Goal: Task Accomplishment & Management: Manage account settings

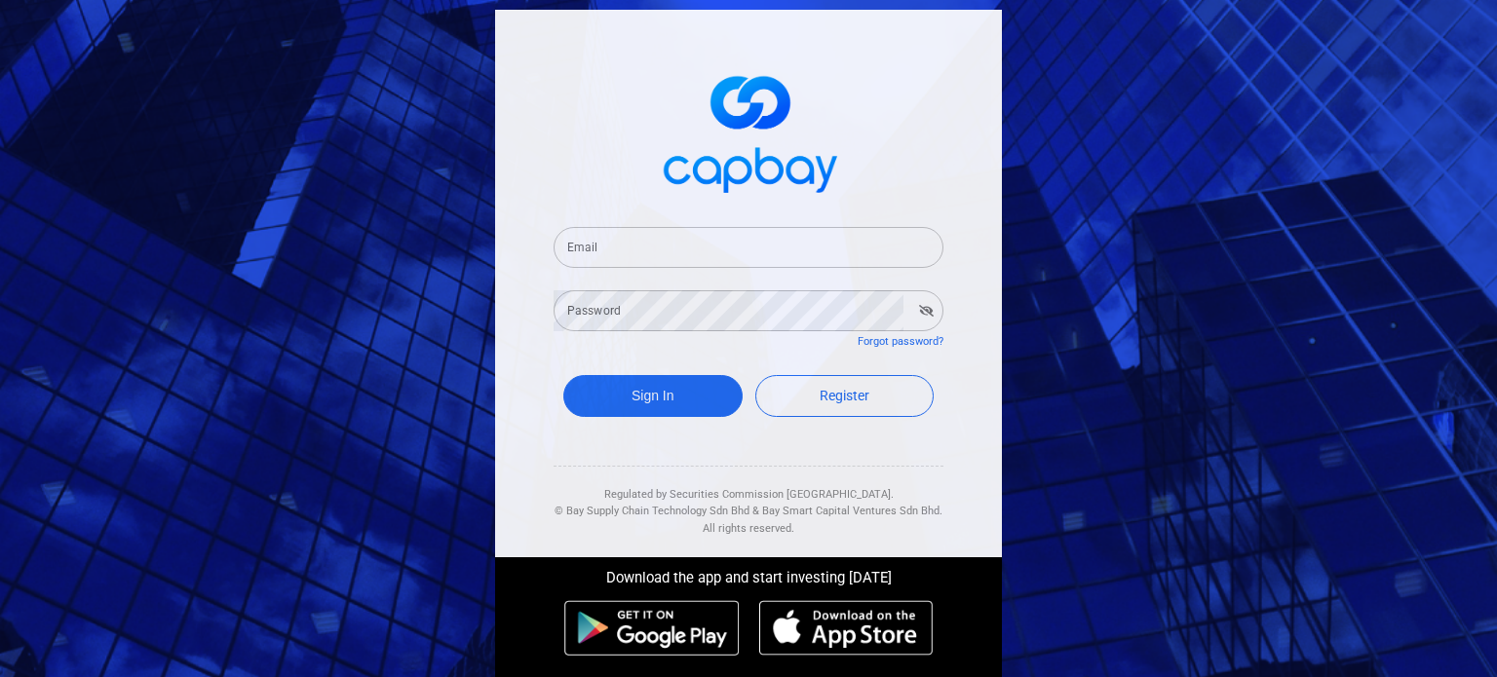
click at [668, 246] on input "Email" at bounding box center [749, 247] width 390 height 41
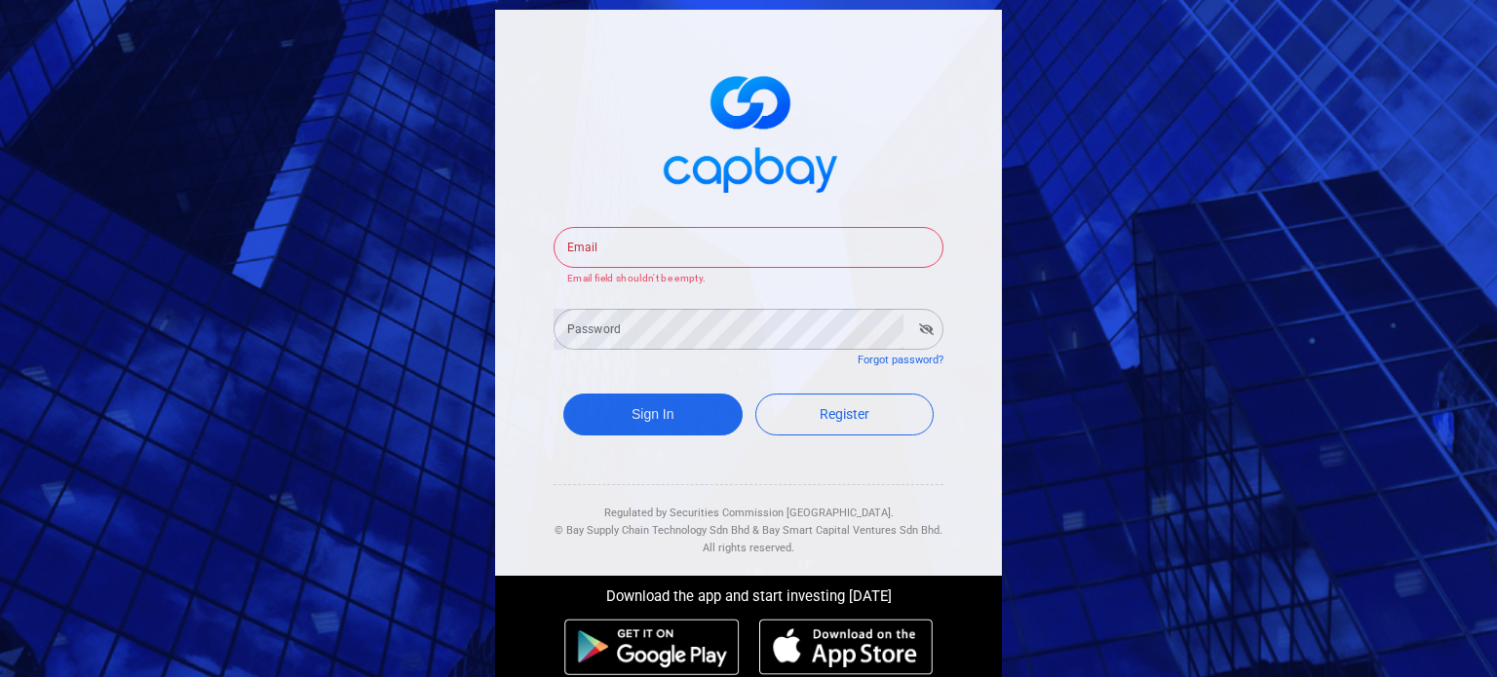
click at [953, 256] on div "Email Email Email field shouldn't be empty. Password Password Forgot password? …" at bounding box center [748, 293] width 507 height 566
click at [787, 256] on input "Email" at bounding box center [749, 247] width 390 height 41
click at [958, 241] on div "Email Email Email field shouldn't be empty. Password Password Forgot password? …" at bounding box center [748, 293] width 507 height 566
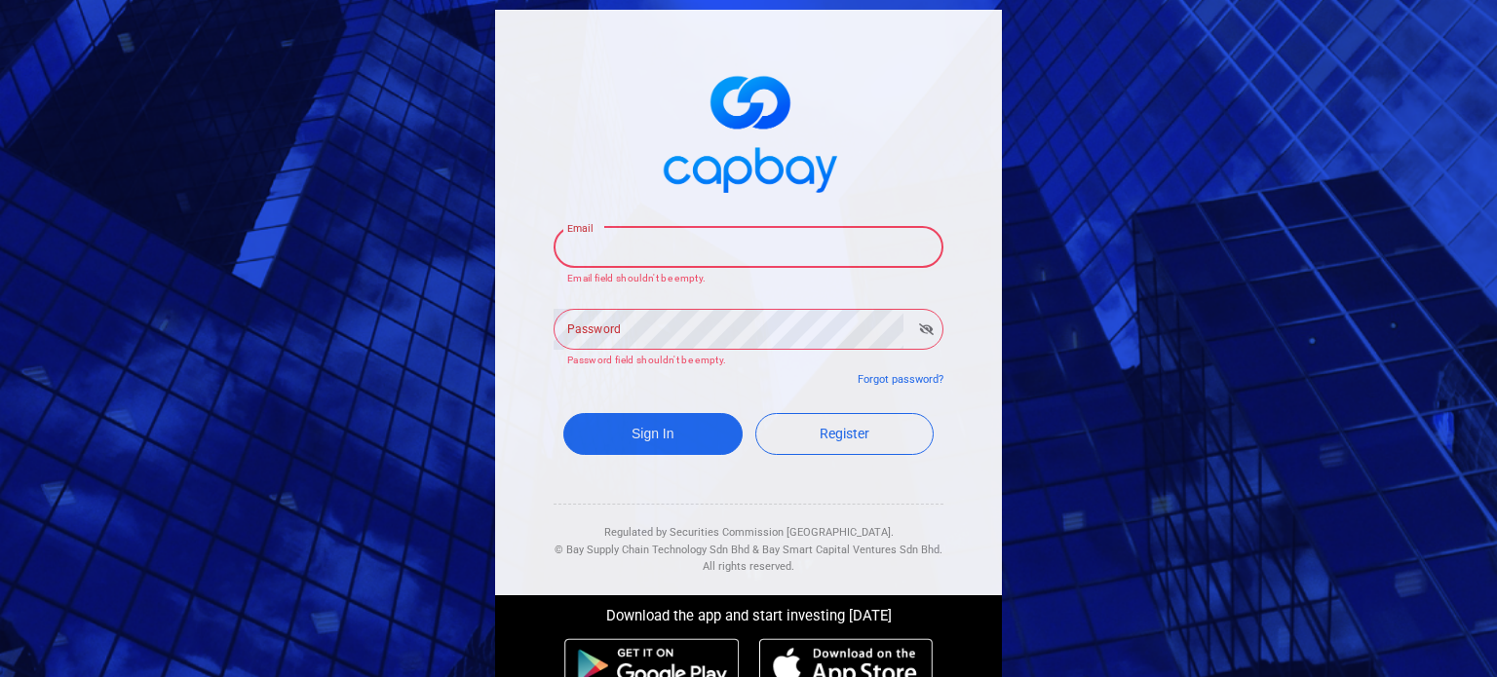
click at [857, 252] on input "Email" at bounding box center [749, 247] width 390 height 41
click at [950, 291] on div "Email Email Email field shouldn't be empty. Password Password Password field sh…" at bounding box center [748, 303] width 507 height 586
click at [823, 254] on input "Email" at bounding box center [749, 247] width 390 height 41
click at [800, 240] on input "Email" at bounding box center [749, 247] width 390 height 41
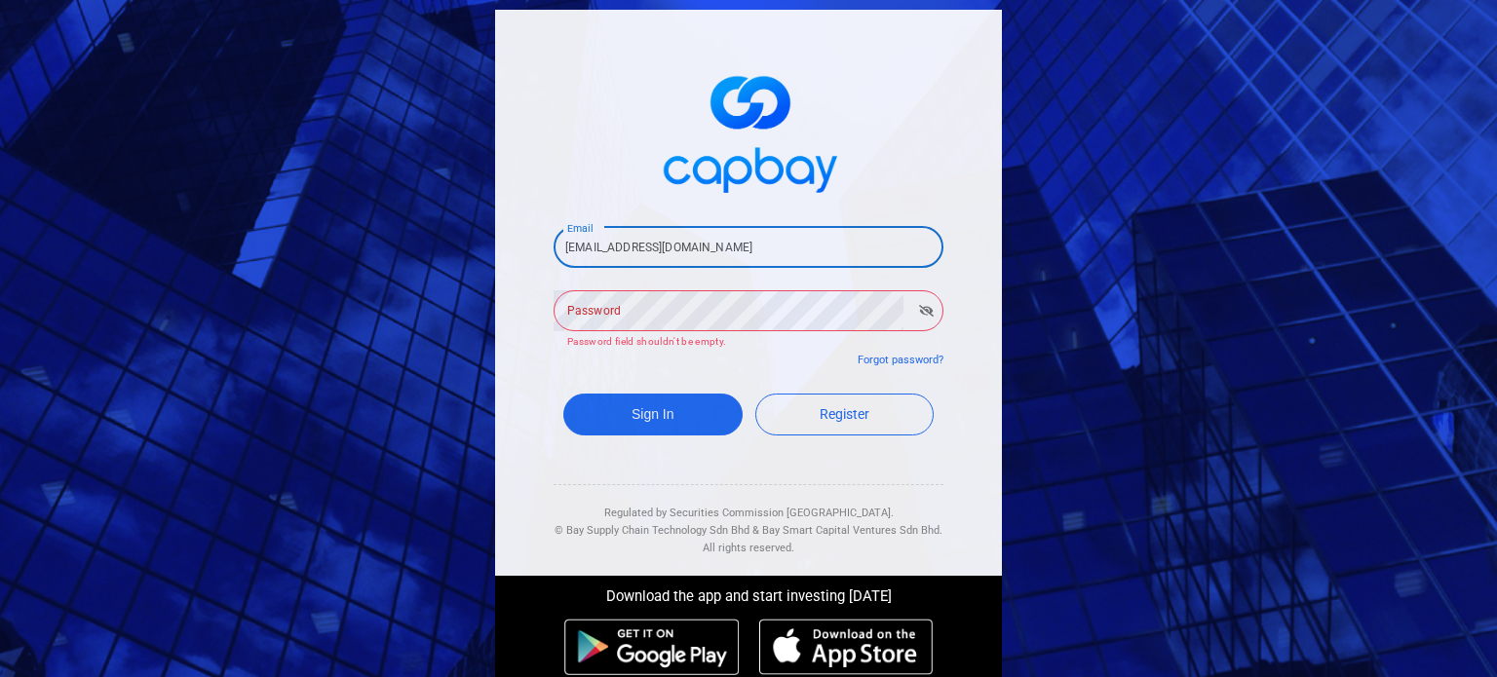
type input "[EMAIL_ADDRESS][DOMAIN_NAME]"
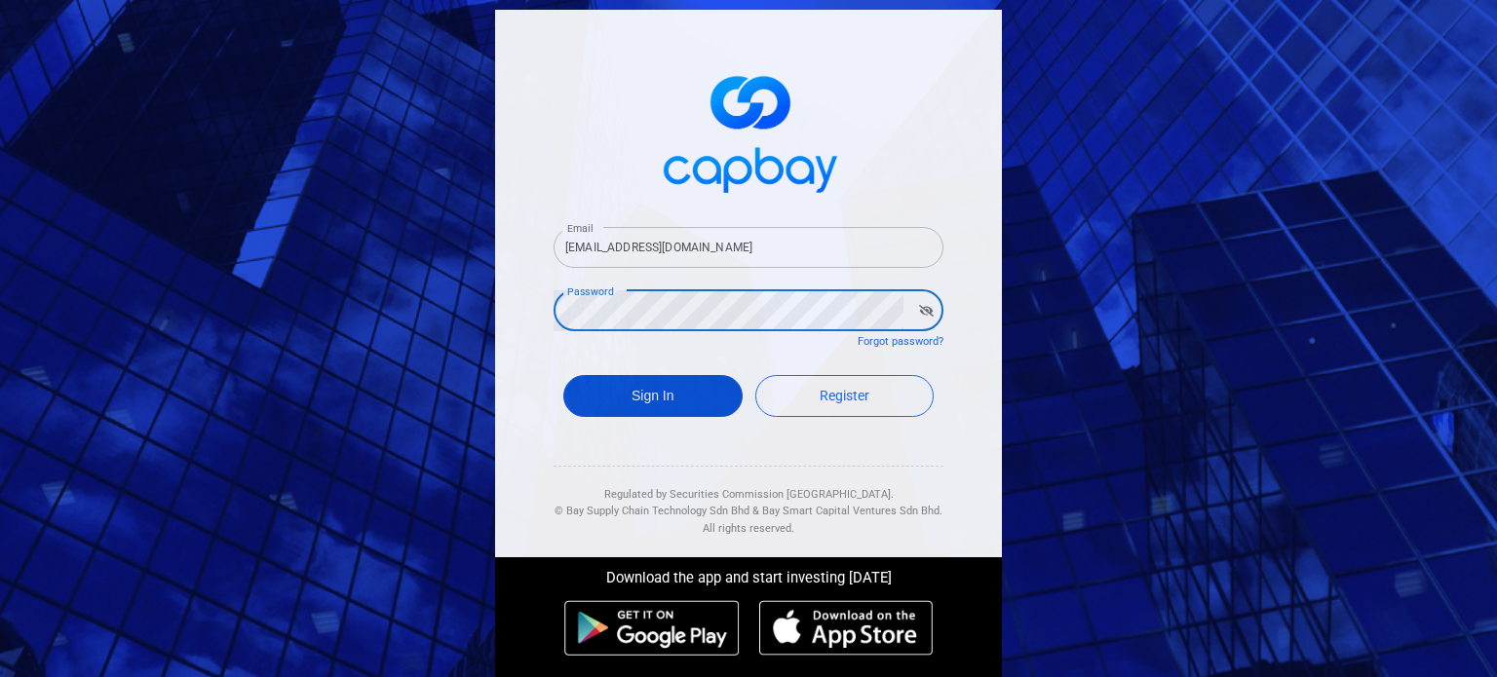
click at [643, 398] on button "Sign In" at bounding box center [652, 396] width 179 height 42
click at [924, 311] on icon "button" at bounding box center [926, 311] width 15 height 12
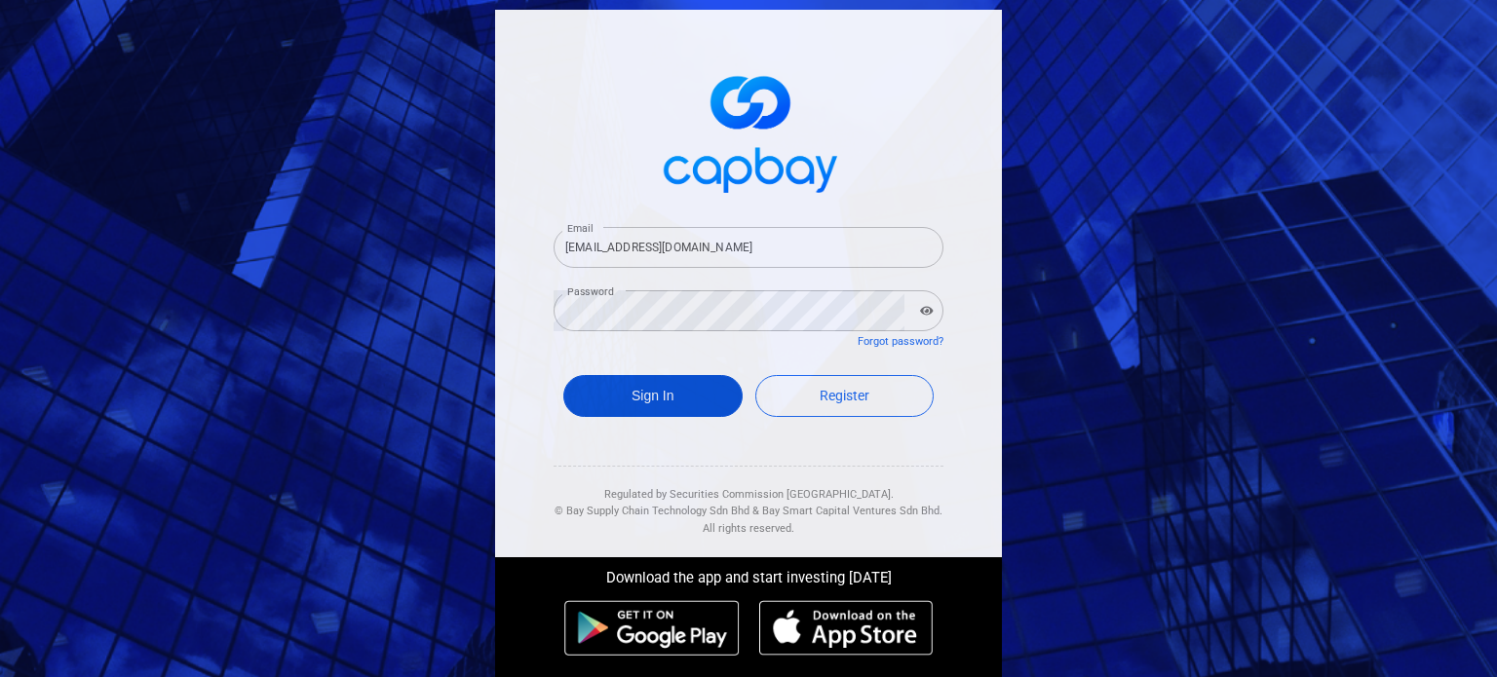
click at [680, 388] on button "Sign In" at bounding box center [652, 396] width 179 height 42
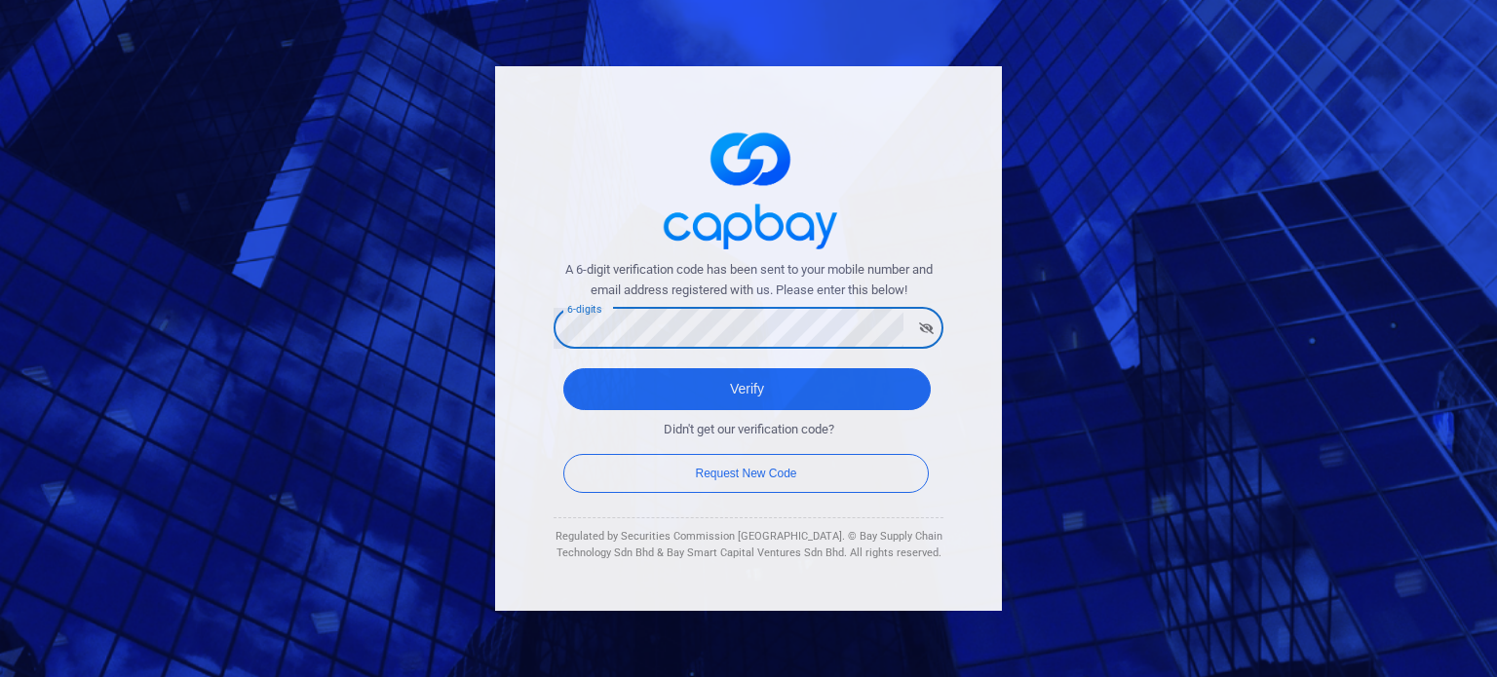
click at [935, 322] on button "button" at bounding box center [926, 328] width 30 height 27
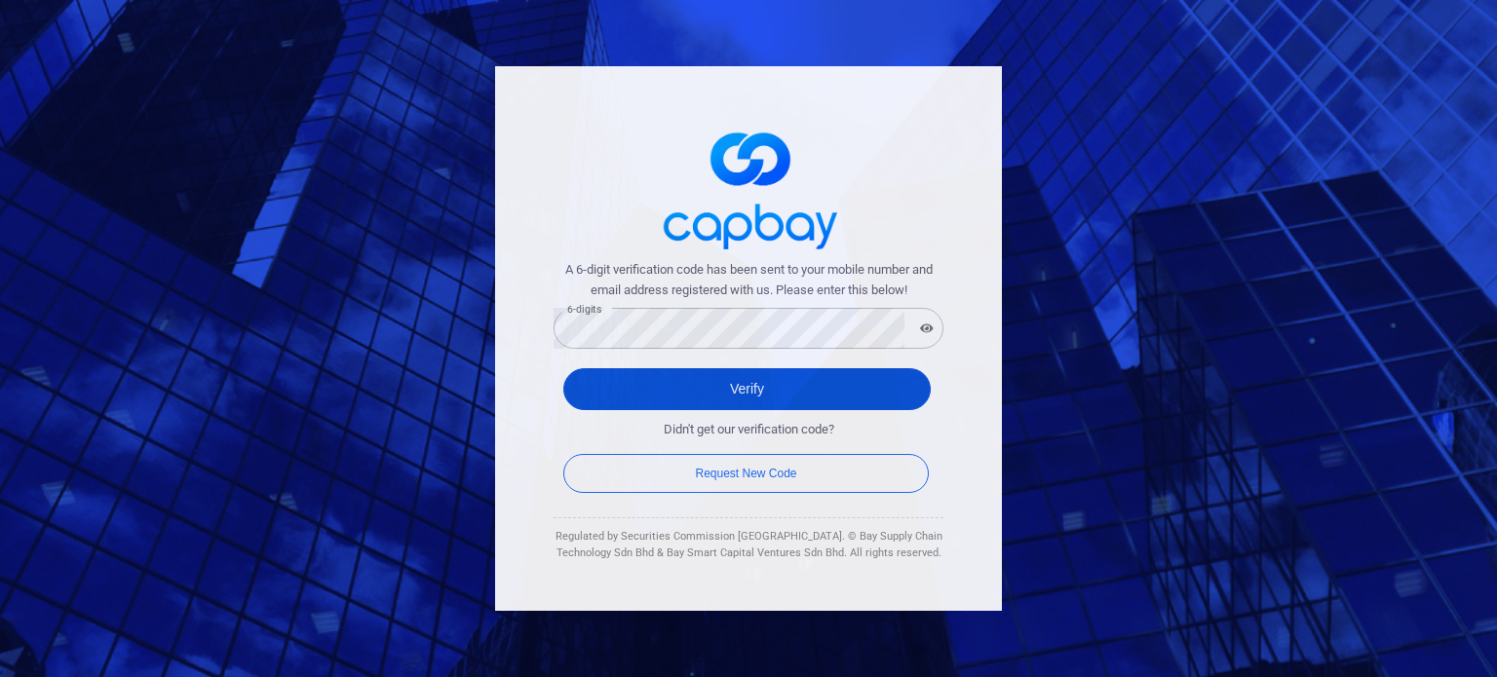
click at [839, 385] on button "Verify" at bounding box center [746, 389] width 367 height 42
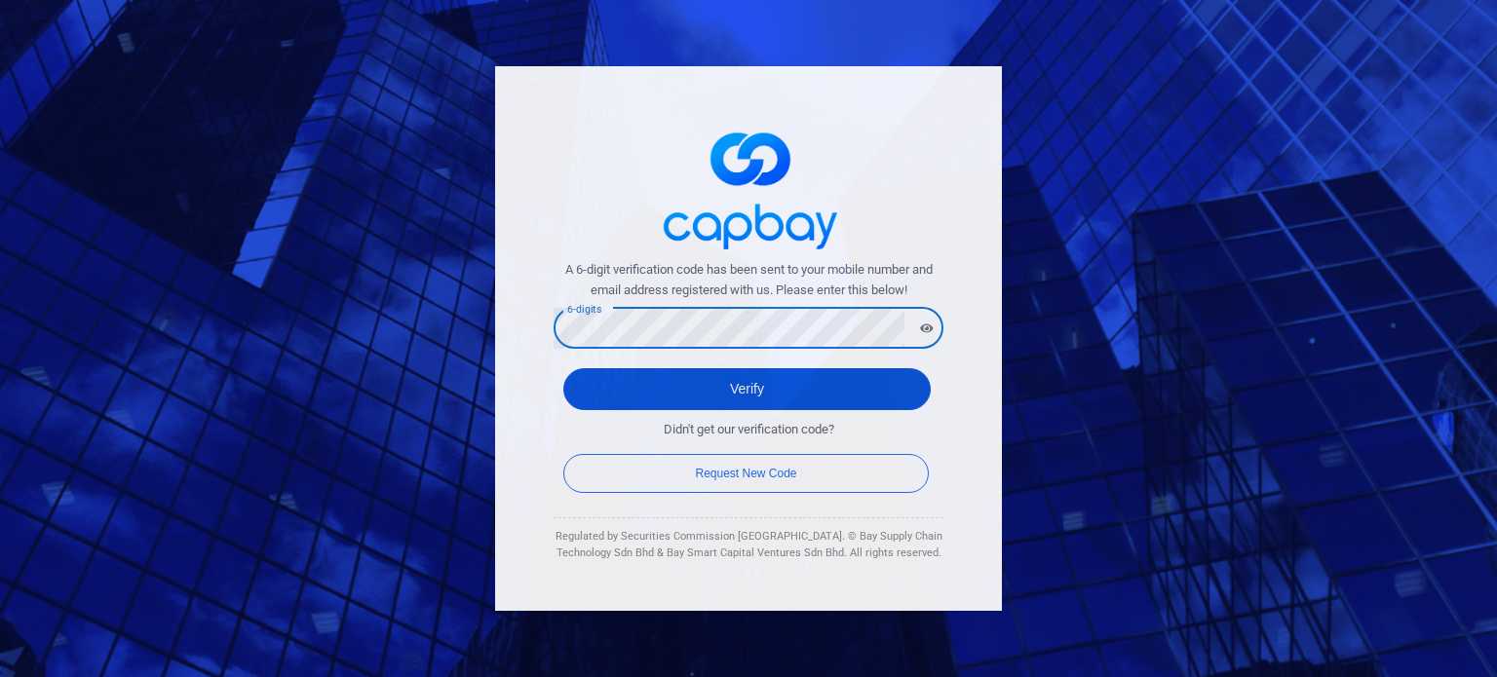
click at [714, 383] on button "Verify" at bounding box center [746, 389] width 367 height 42
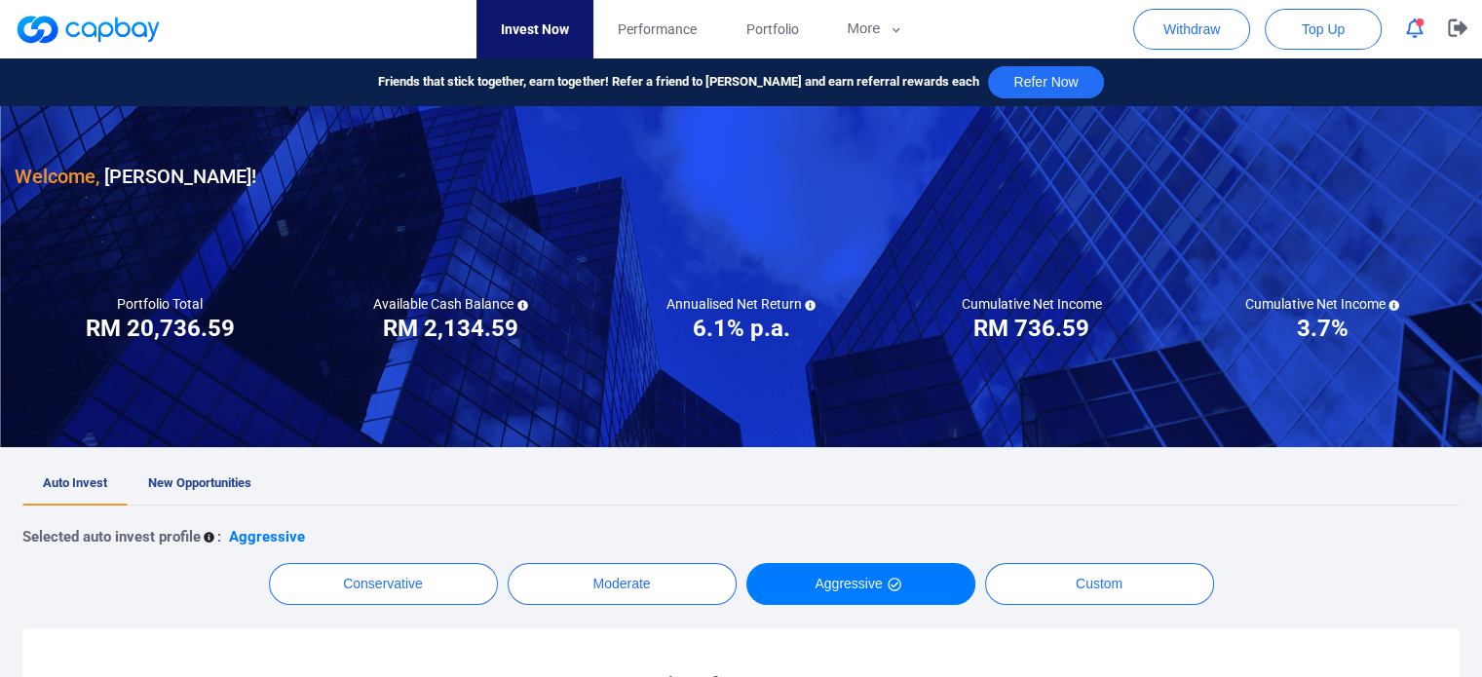
click at [186, 330] on h3 "RM 20,736.59" at bounding box center [160, 328] width 149 height 31
click at [367, 337] on div "Available Cash Balance RM ***** RM 2,134.59" at bounding box center [450, 319] width 290 height 49
click at [1419, 25] on span "button" at bounding box center [1420, 23] width 8 height 8
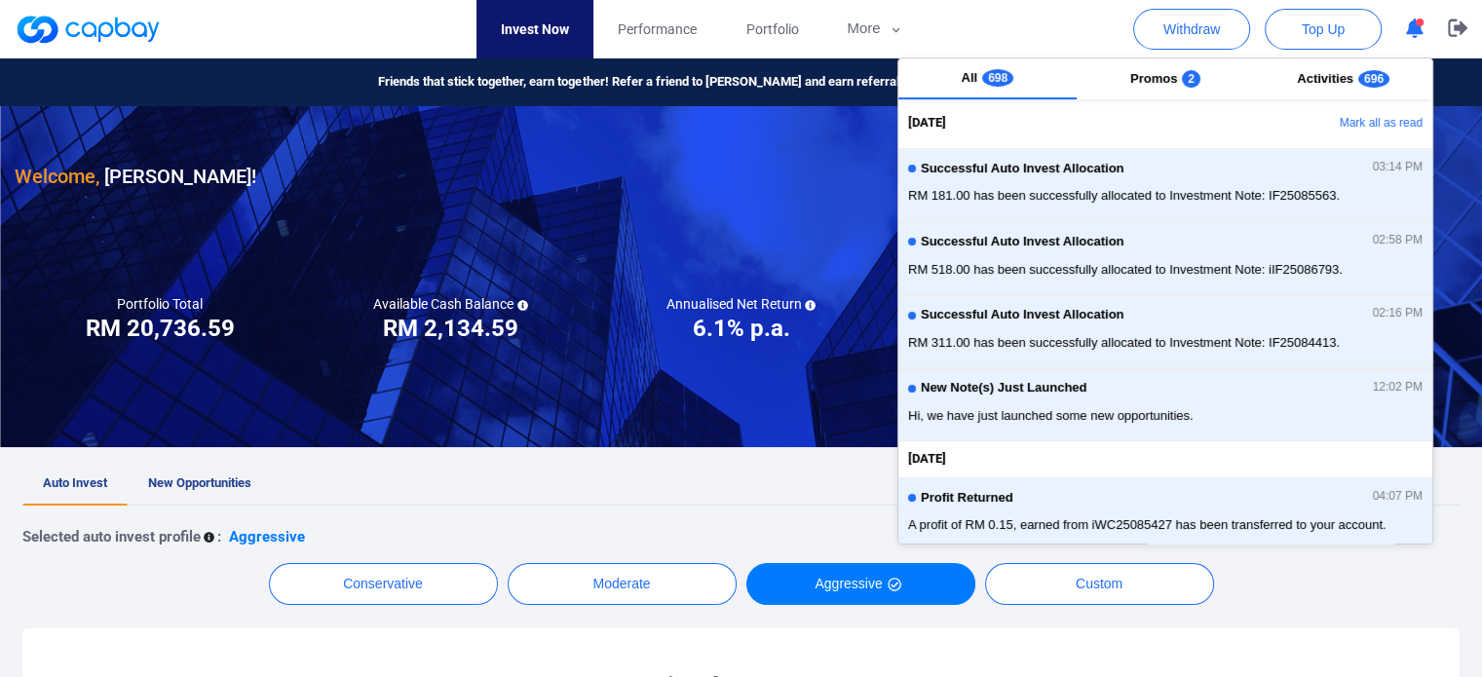
click at [624, 189] on div "Welcome, [PERSON_NAME] !" at bounding box center [741, 149] width 1453 height 86
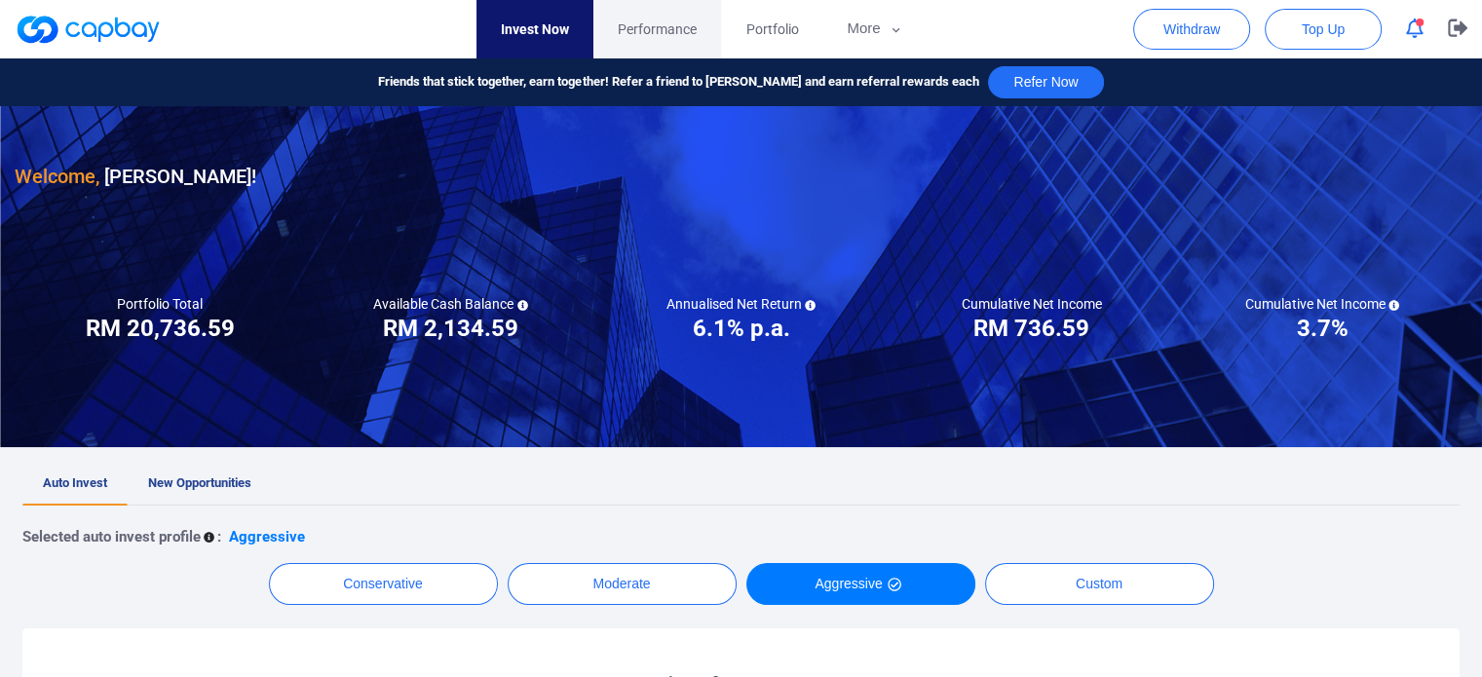
click at [674, 22] on span "Performance" at bounding box center [657, 29] width 79 height 21
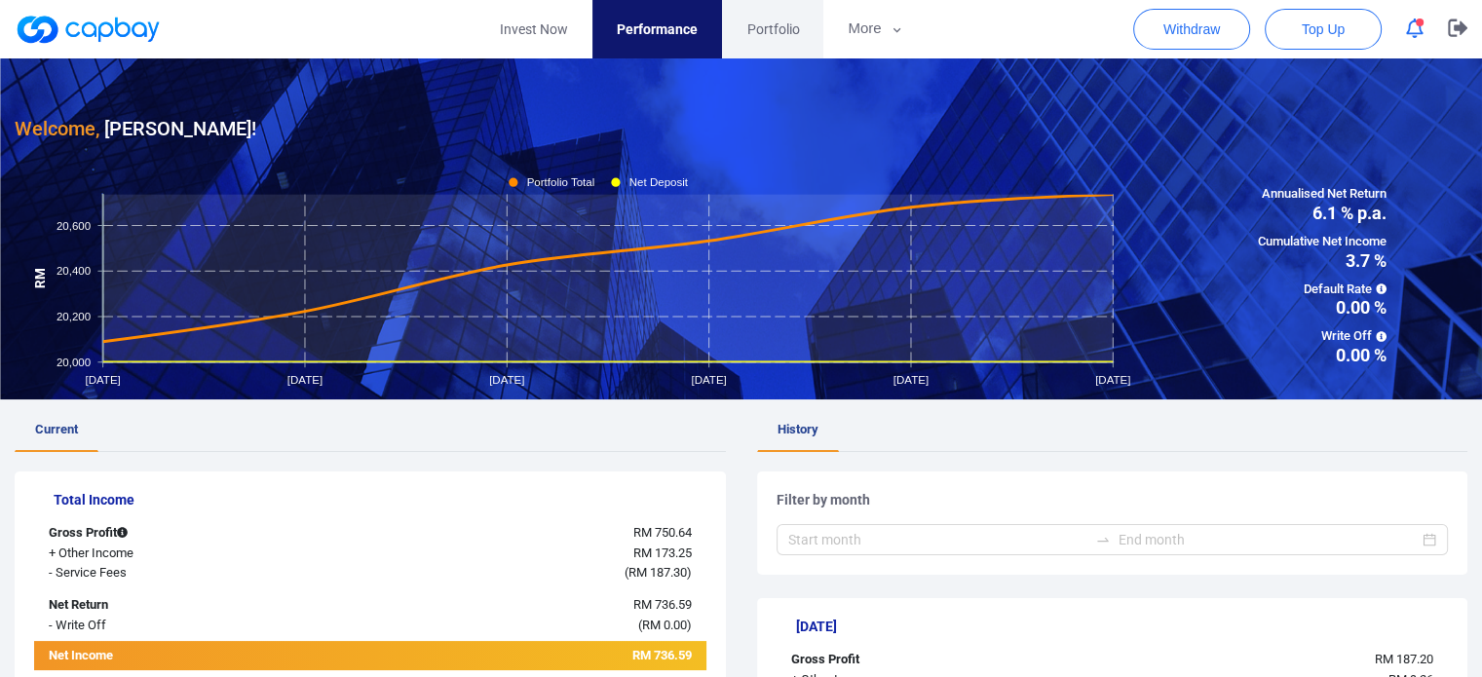
click at [788, 45] on link "Portfolio" at bounding box center [772, 29] width 101 height 58
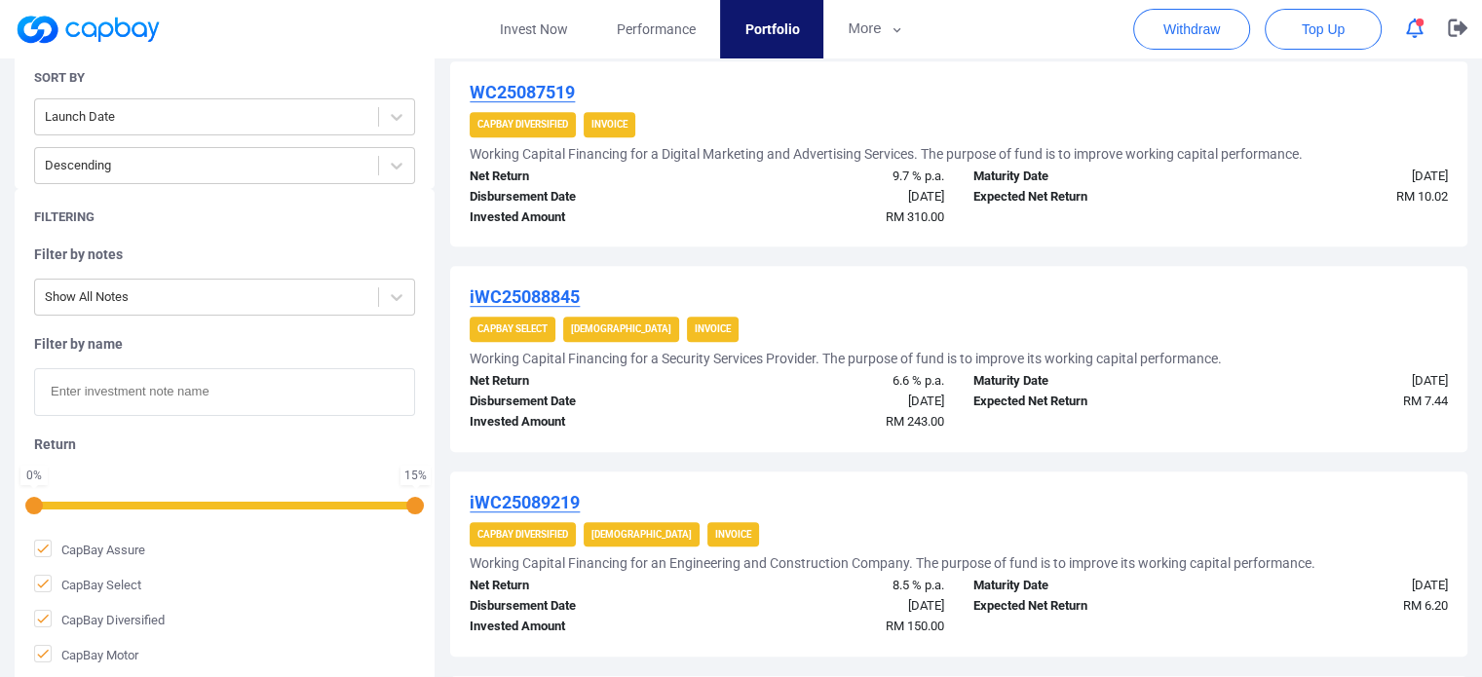
scroll to position [1072, 0]
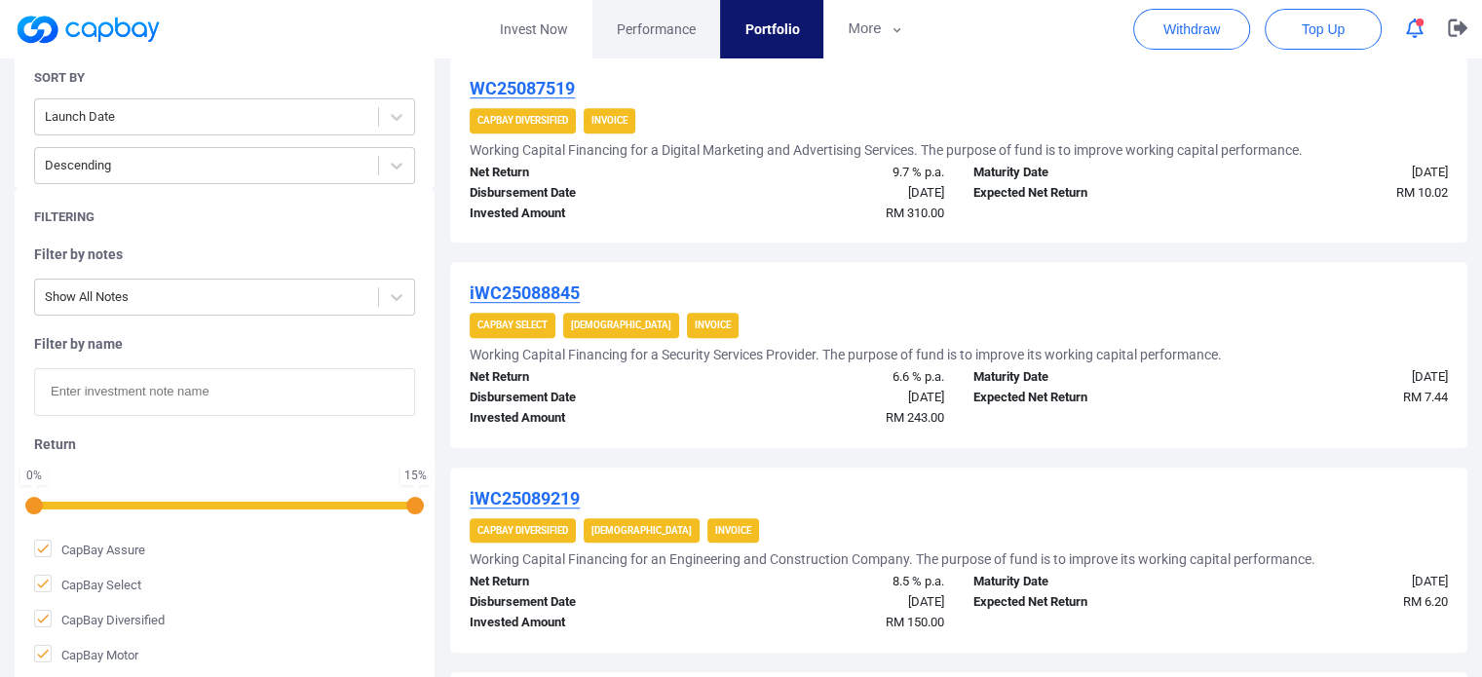
click at [668, 37] on span "Performance" at bounding box center [656, 29] width 79 height 21
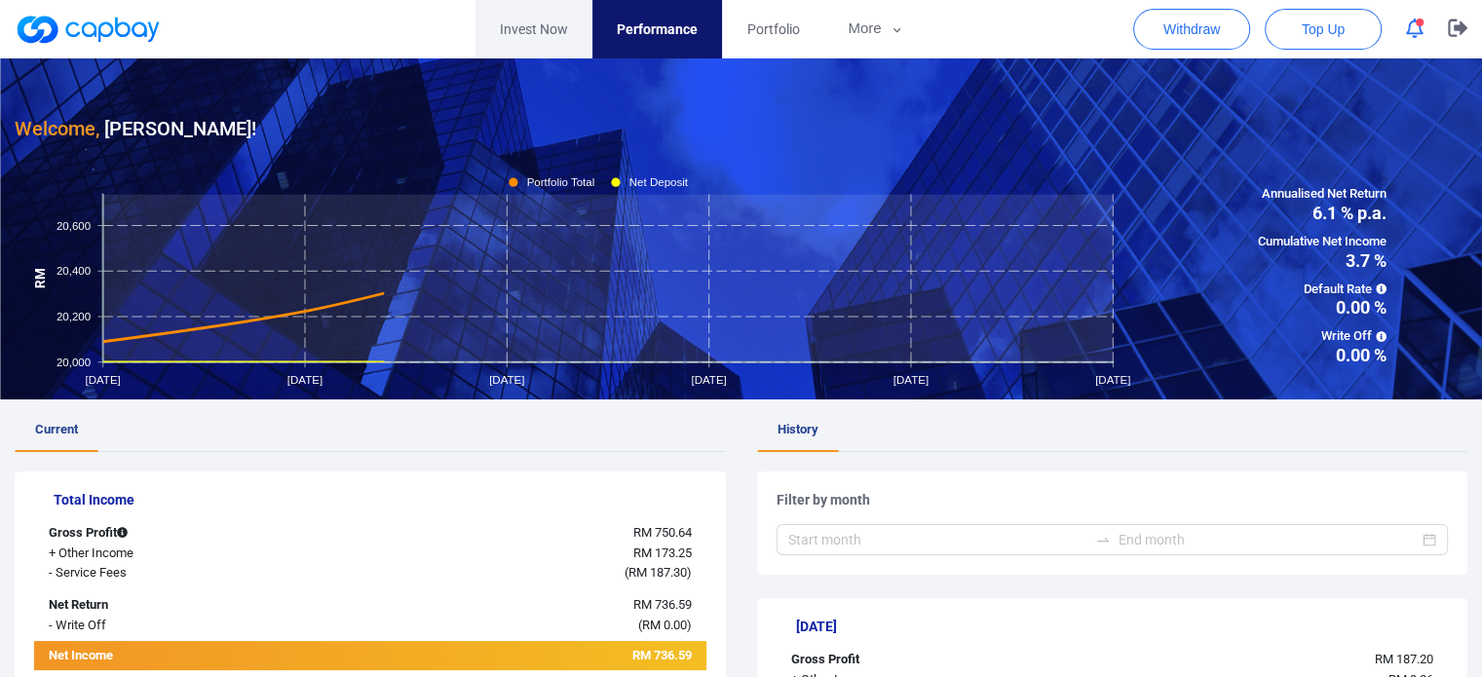
click at [544, 46] on link "Invest Now" at bounding box center [534, 29] width 117 height 58
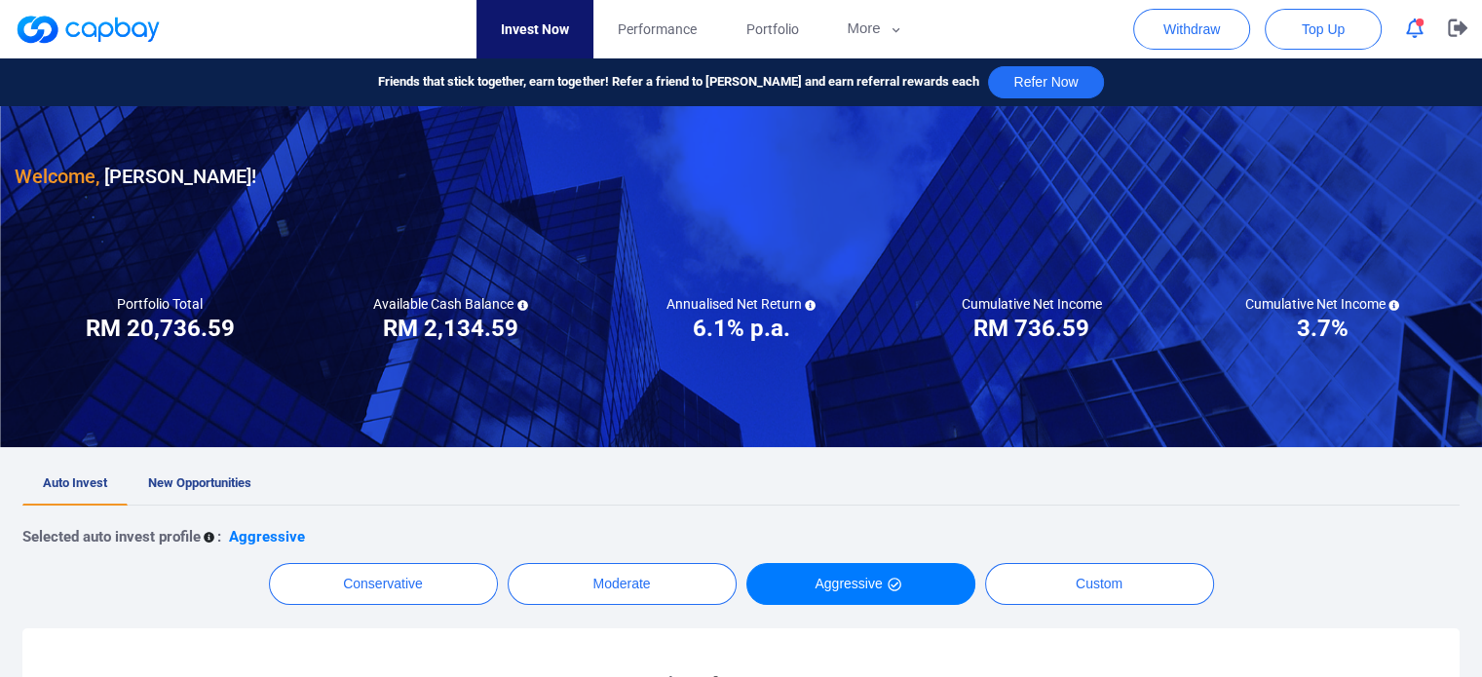
click at [1420, 40] on button "button" at bounding box center [1415, 29] width 37 height 30
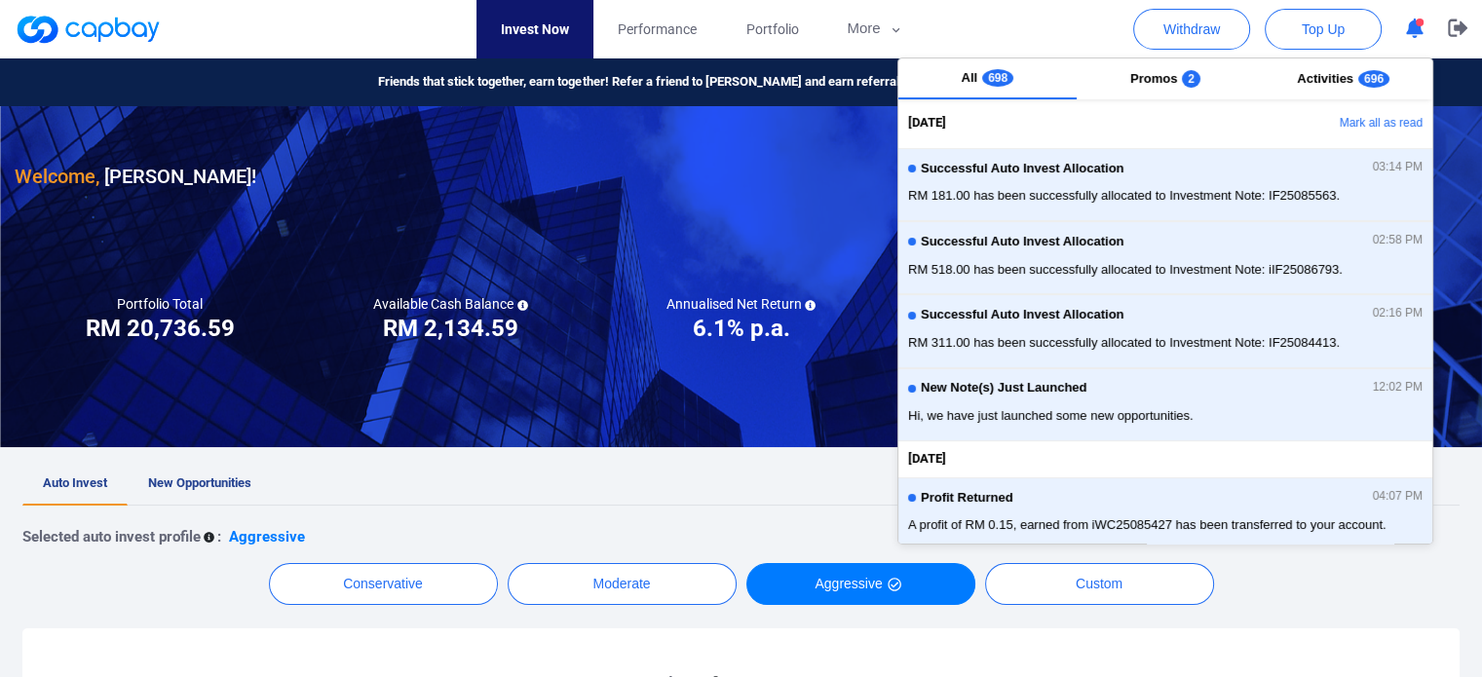
click at [986, 14] on nav "Invest Now Performance Portfolio More Transaction My Statements My Profile FAQs…" at bounding box center [702, 29] width 1453 height 58
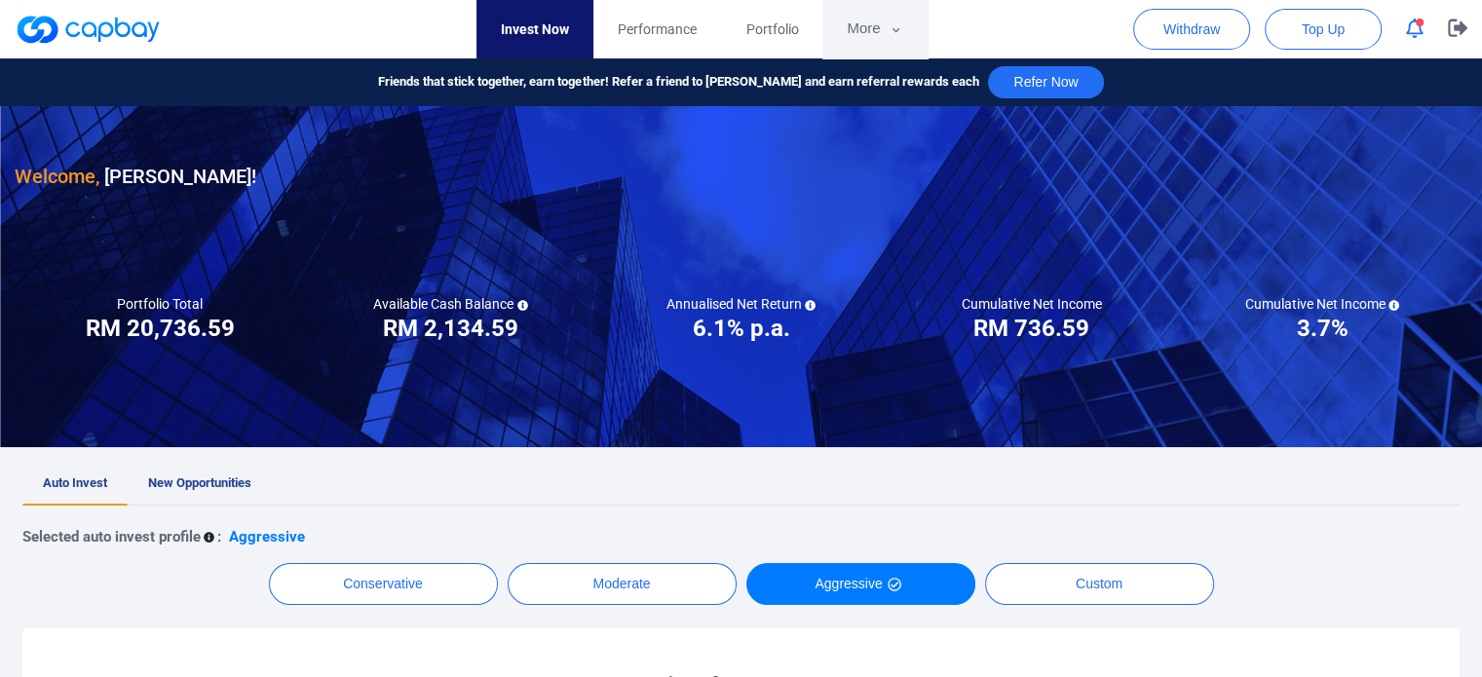
click at [903, 47] on button "More" at bounding box center [875, 29] width 104 height 58
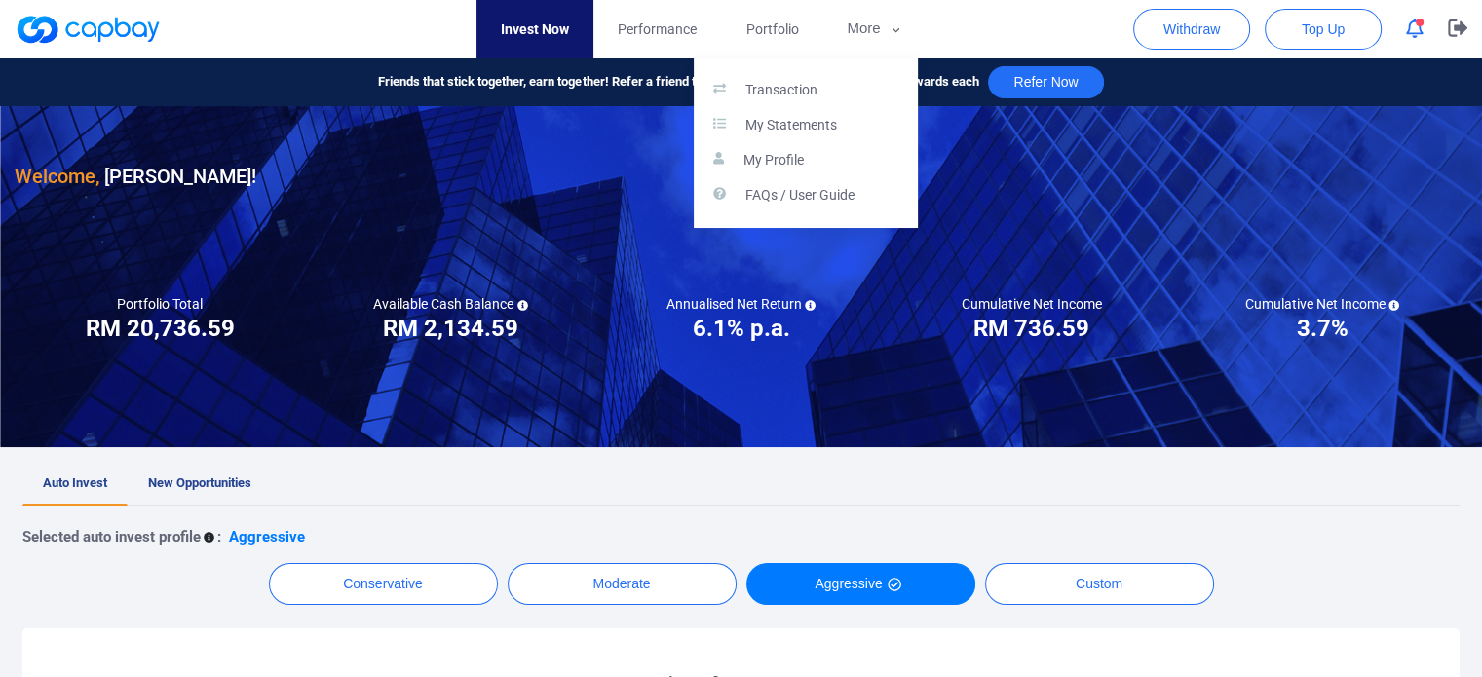
click at [987, 45] on button "button" at bounding box center [741, 338] width 1482 height 677
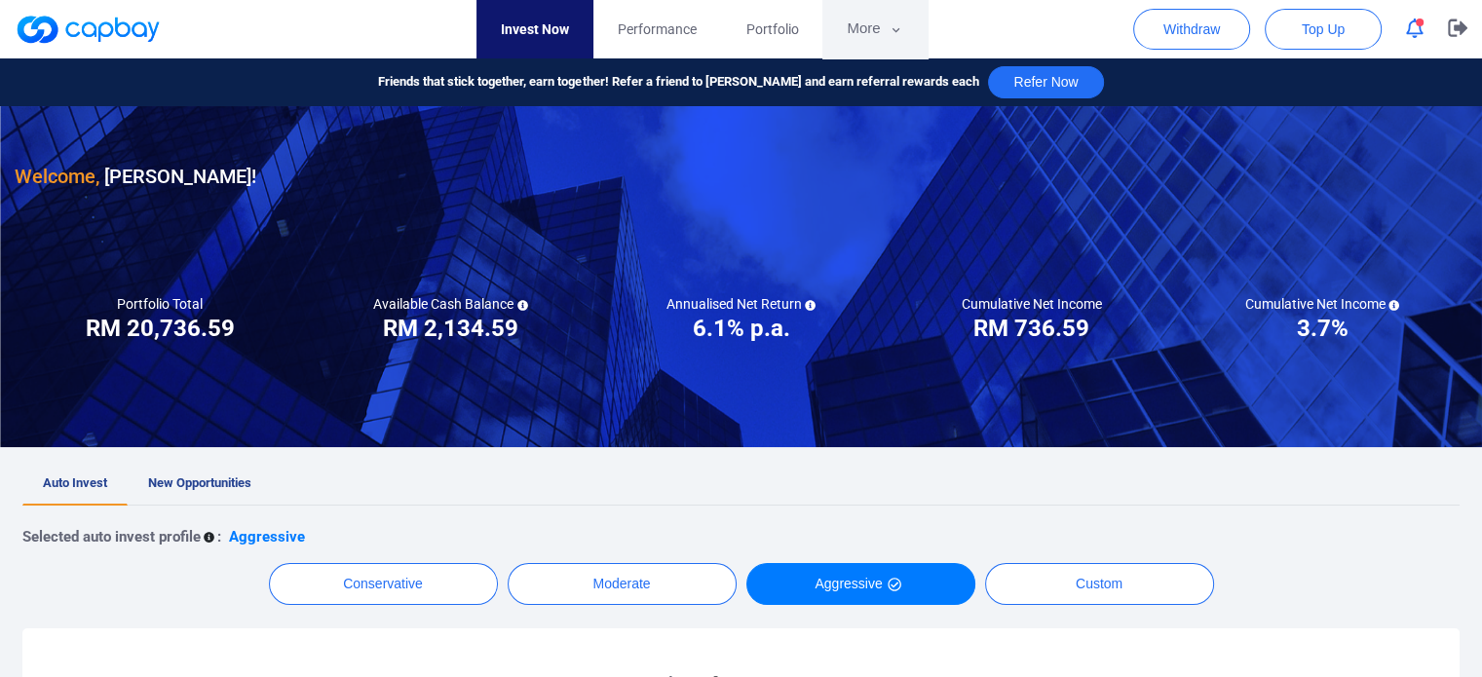
click at [889, 30] on icon "button" at bounding box center [896, 30] width 15 height 18
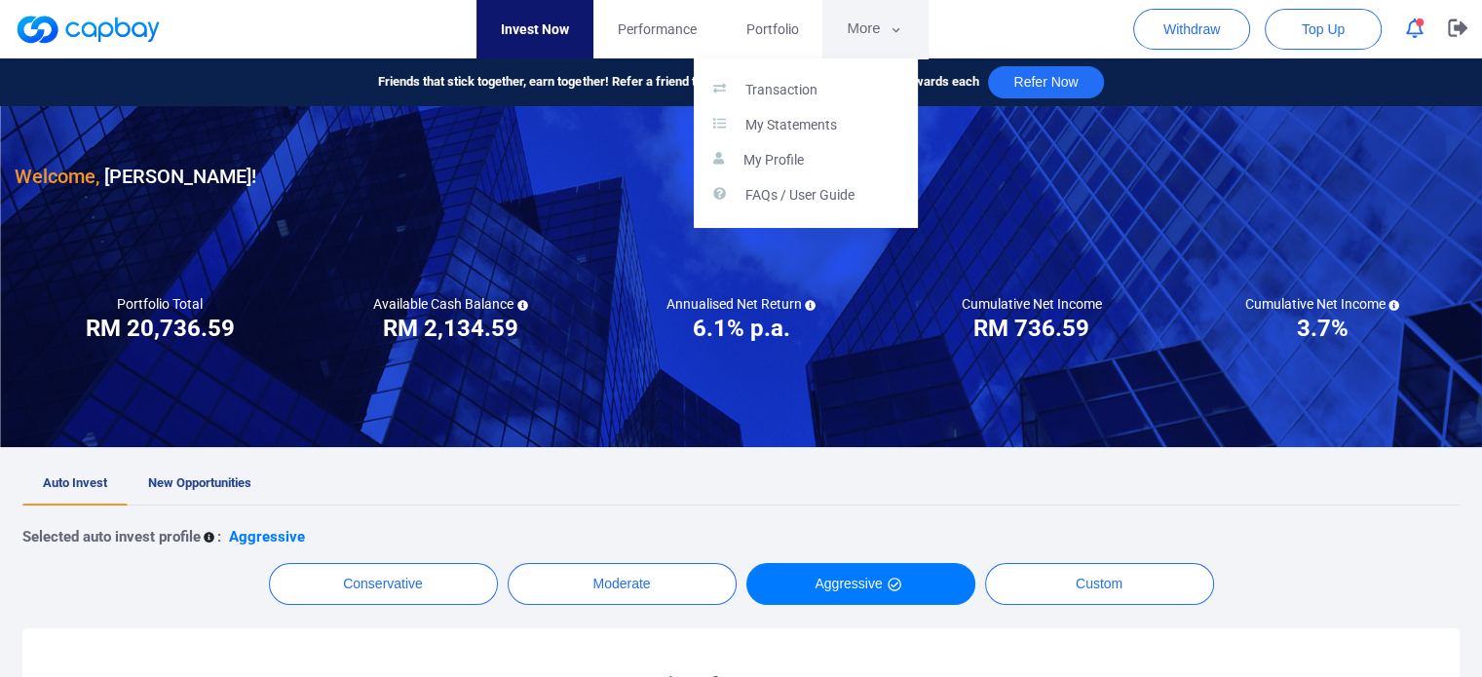
click at [971, 26] on button "button" at bounding box center [741, 338] width 1482 height 677
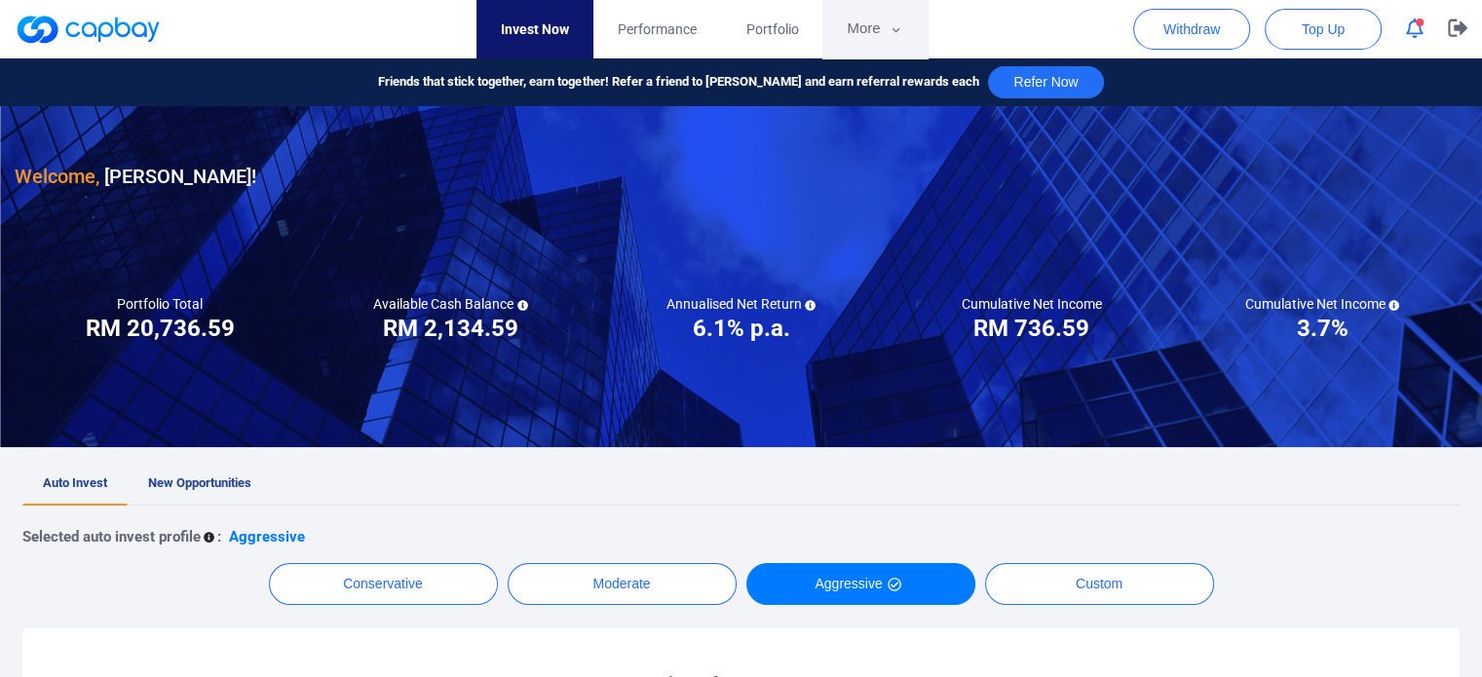
click at [864, 26] on button "More" at bounding box center [875, 29] width 104 height 58
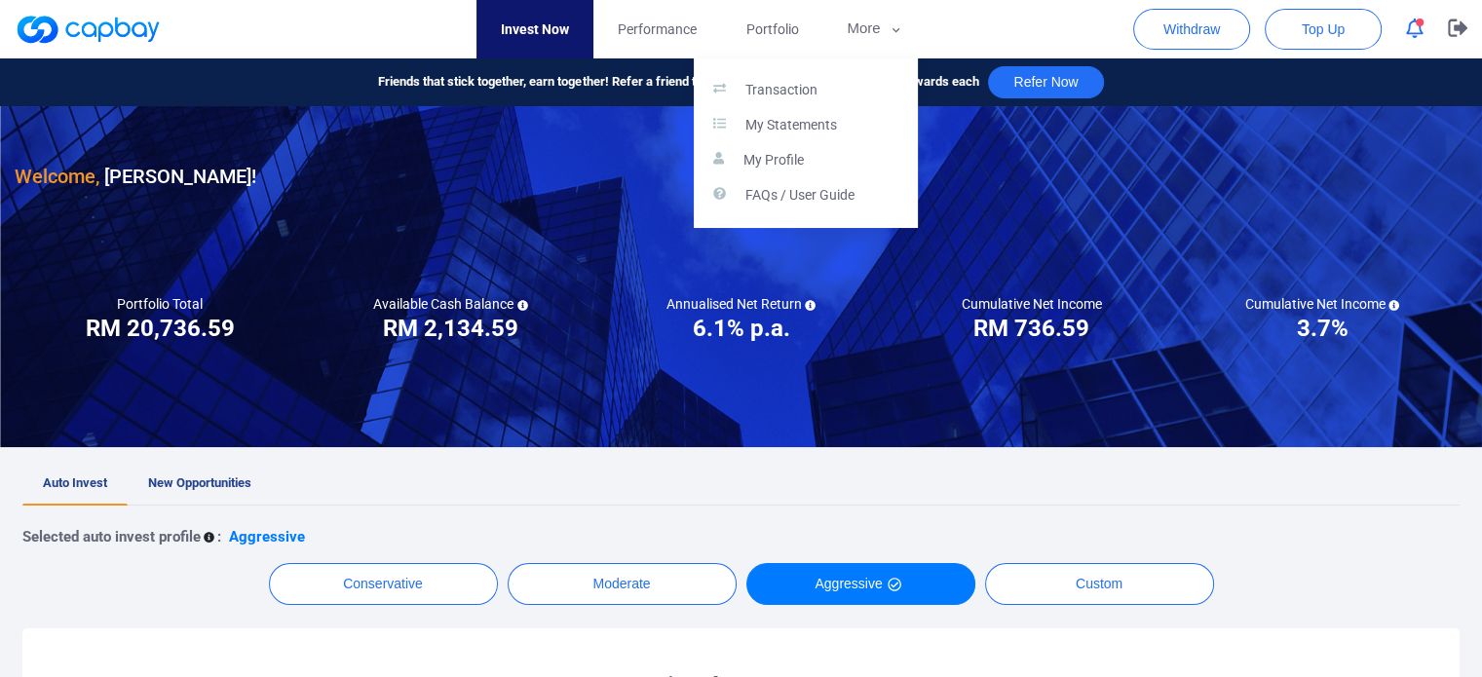
click at [977, 31] on button "button" at bounding box center [741, 338] width 1482 height 677
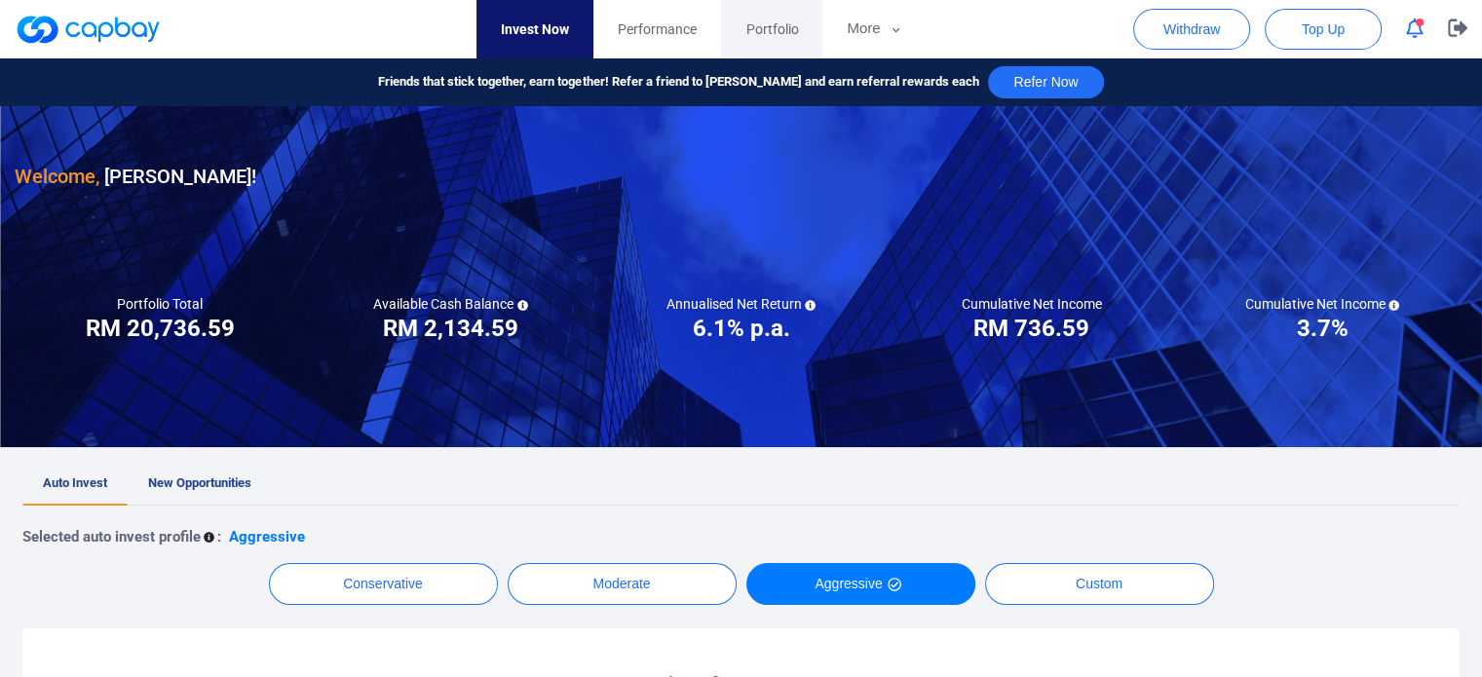
click at [740, 28] on link "Portfolio" at bounding box center [771, 29] width 101 height 58
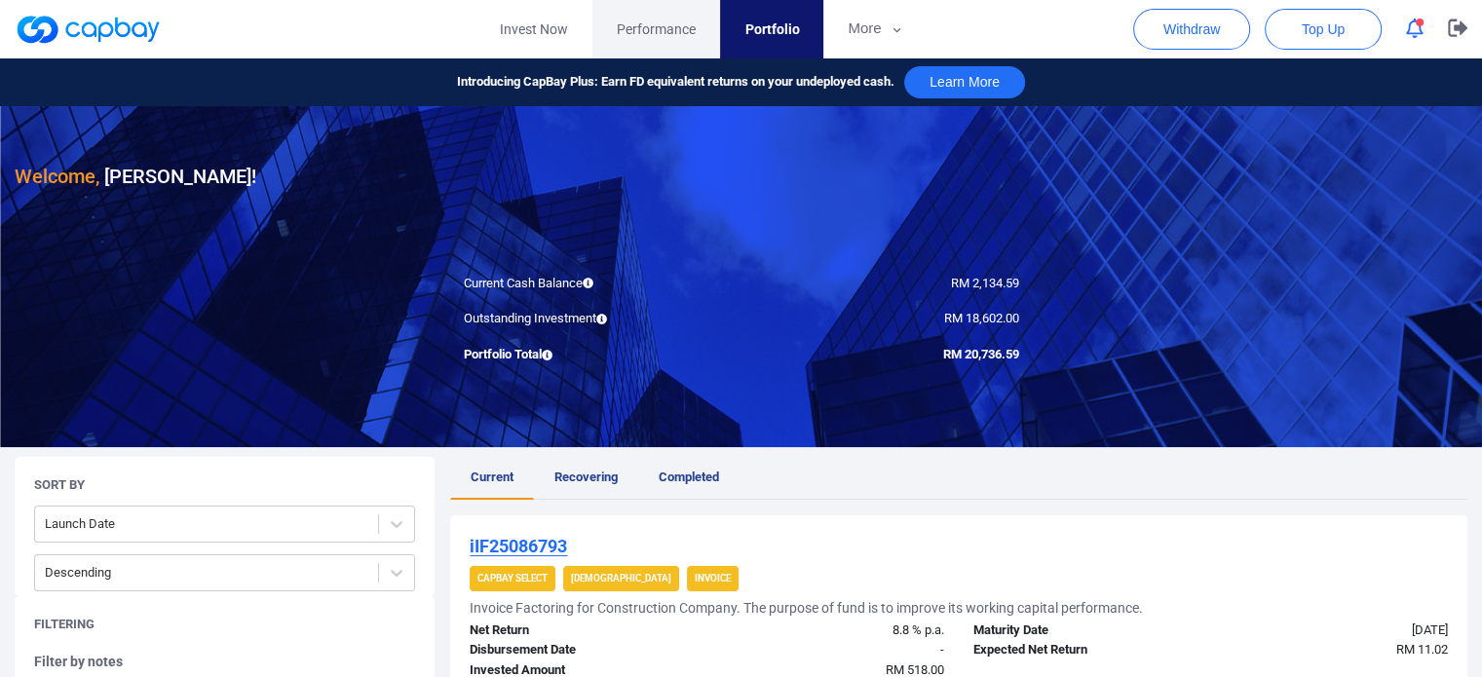
click at [669, 28] on span "Performance" at bounding box center [656, 29] width 79 height 21
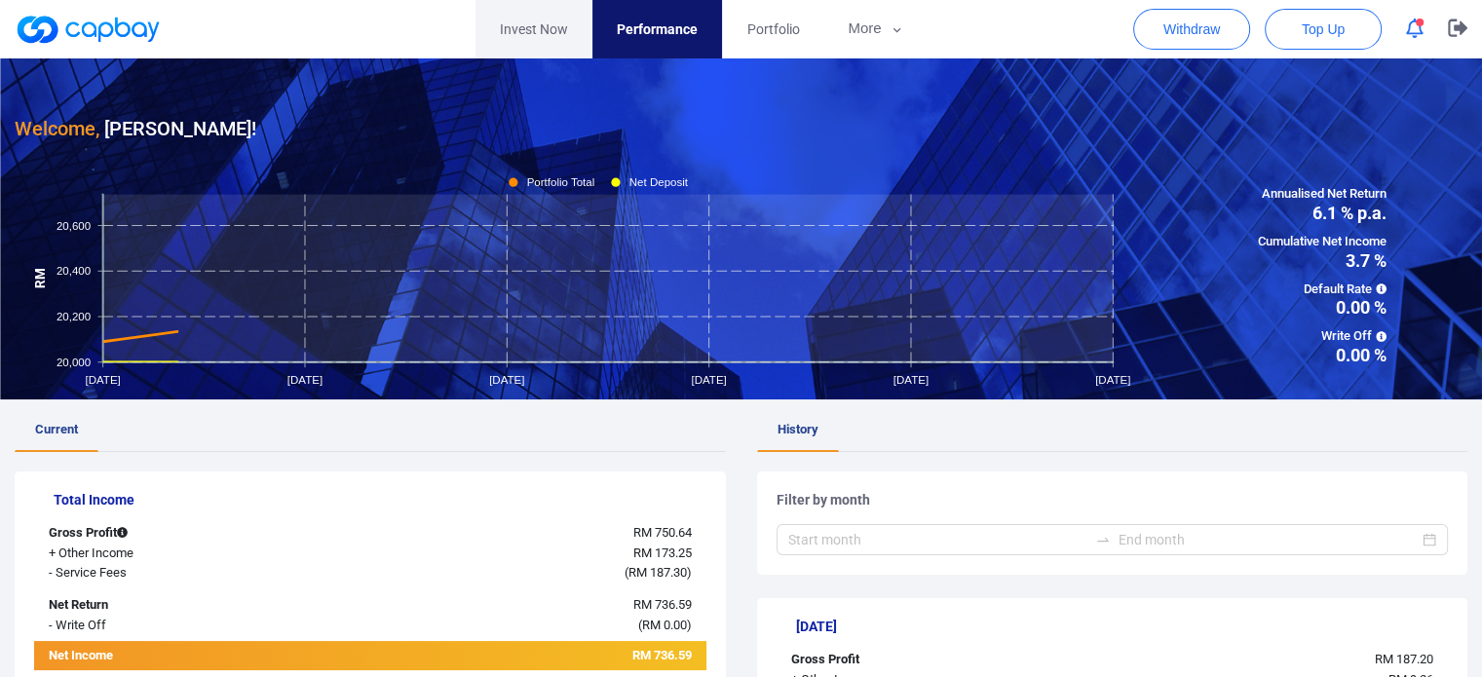
click at [537, 22] on link "Invest Now" at bounding box center [534, 29] width 117 height 58
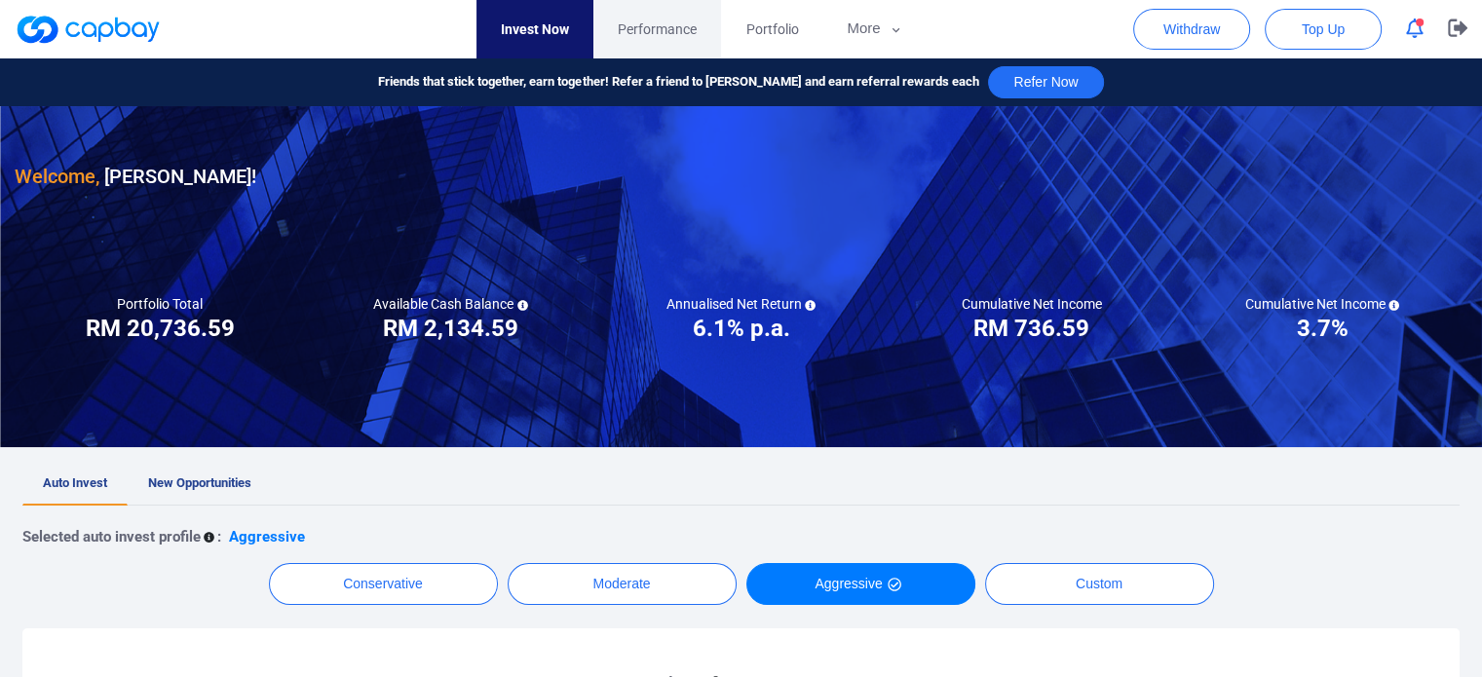
click at [661, 48] on link "Performance" at bounding box center [658, 29] width 128 height 58
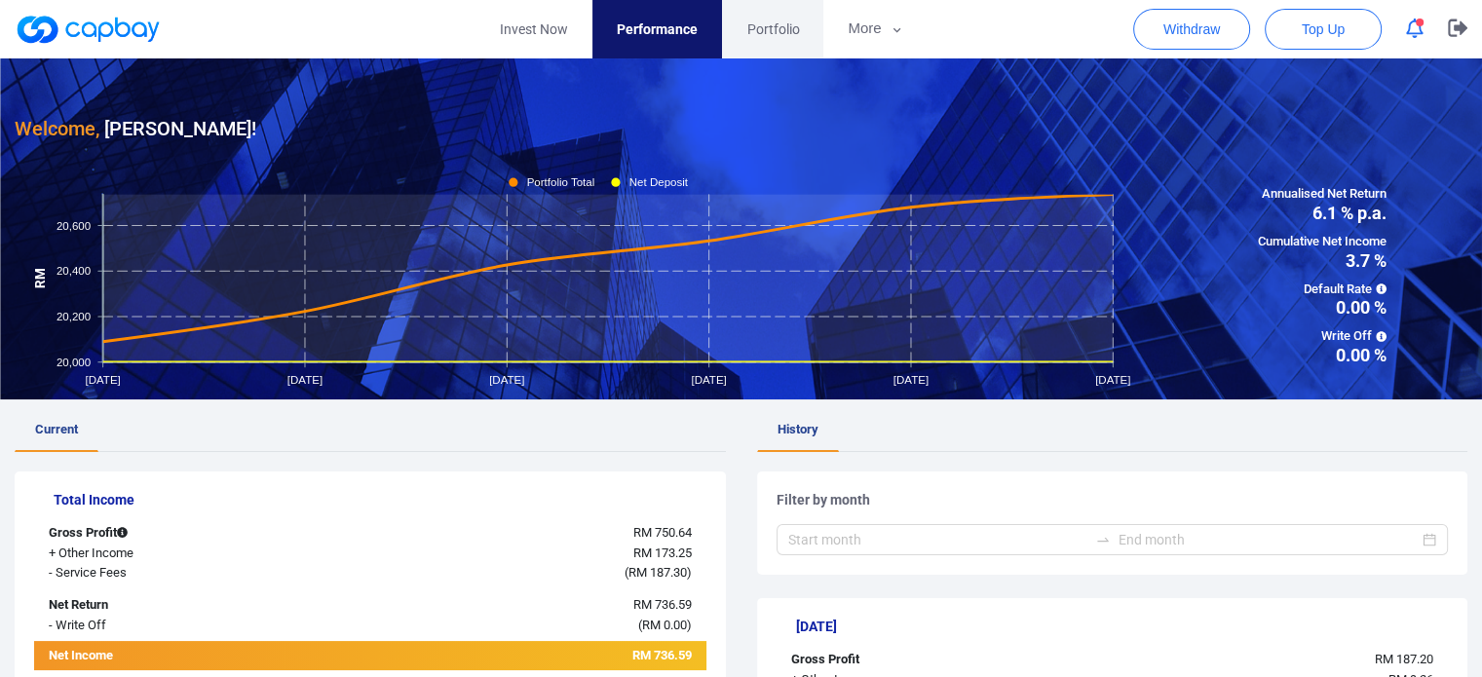
click at [779, 36] on span "Portfolio" at bounding box center [773, 29] width 53 height 21
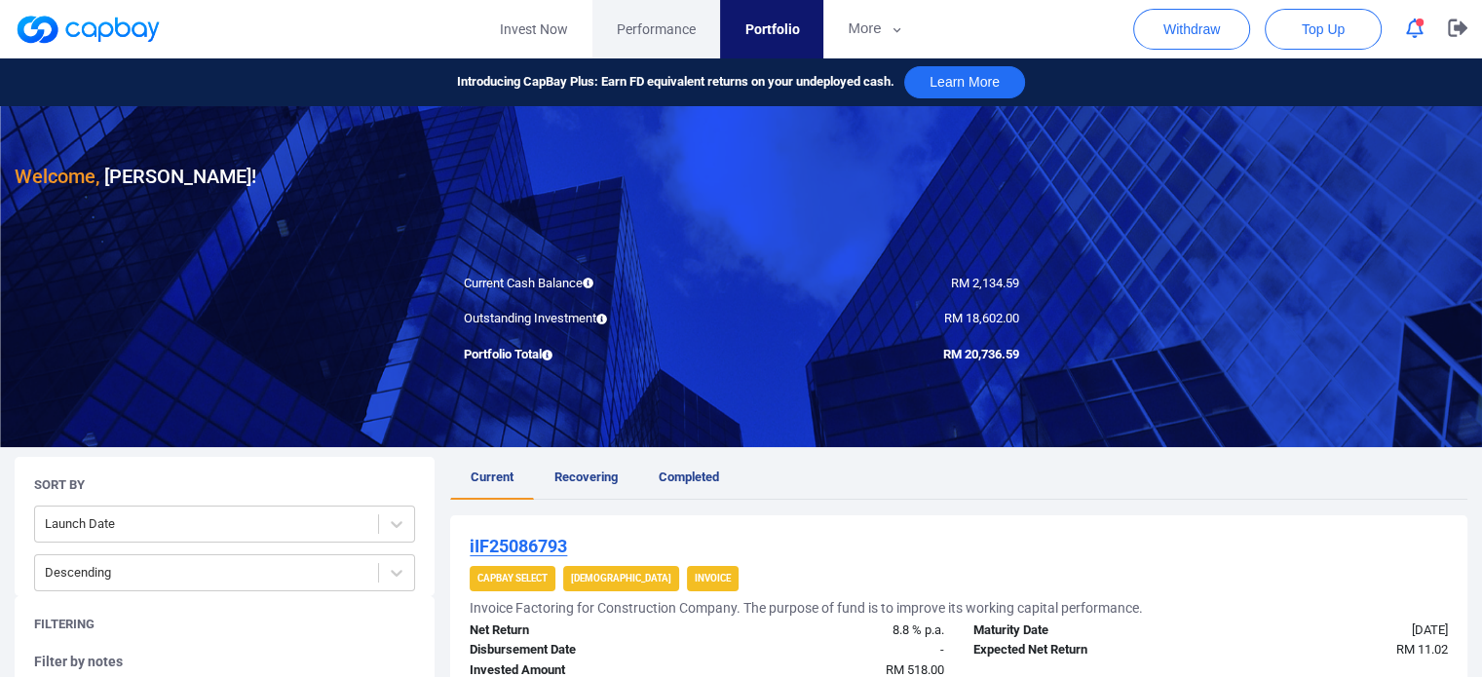
click at [659, 39] on span "Performance" at bounding box center [656, 29] width 79 height 21
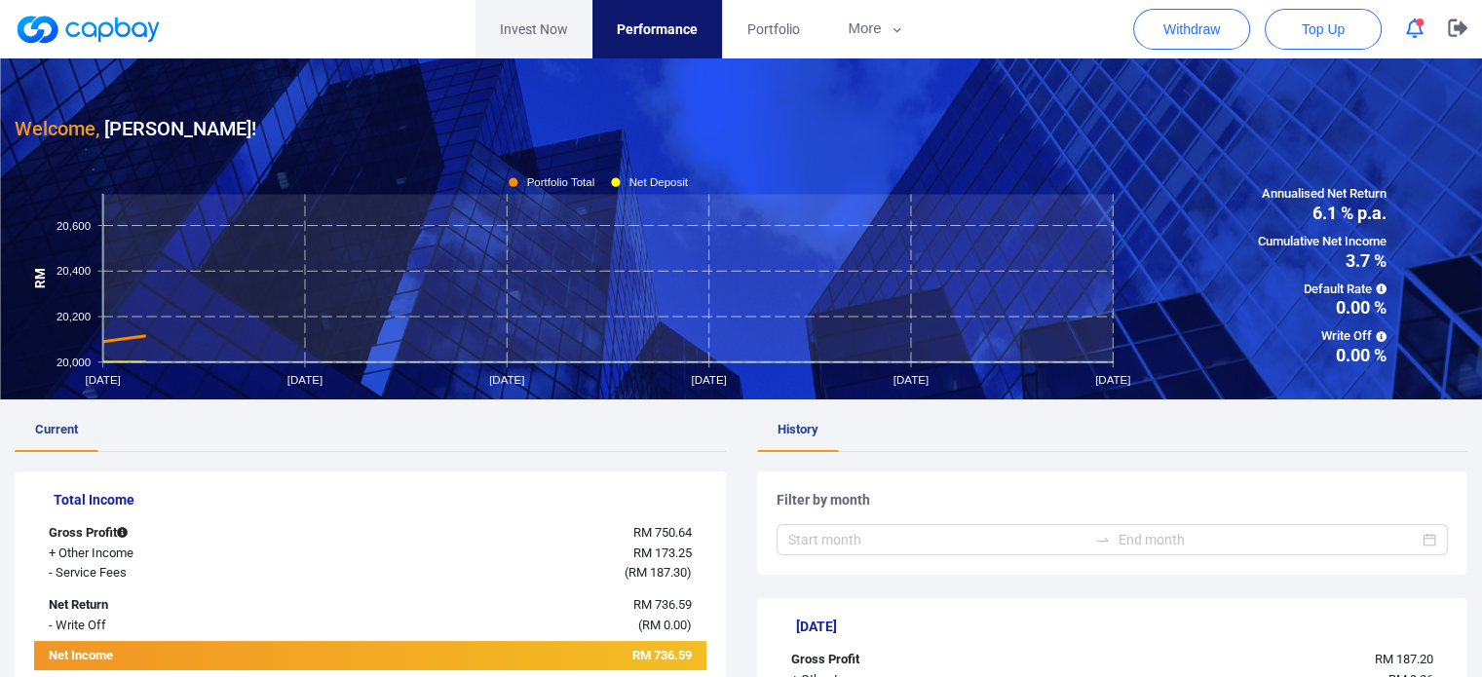
click at [553, 35] on link "Invest Now" at bounding box center [534, 29] width 117 height 58
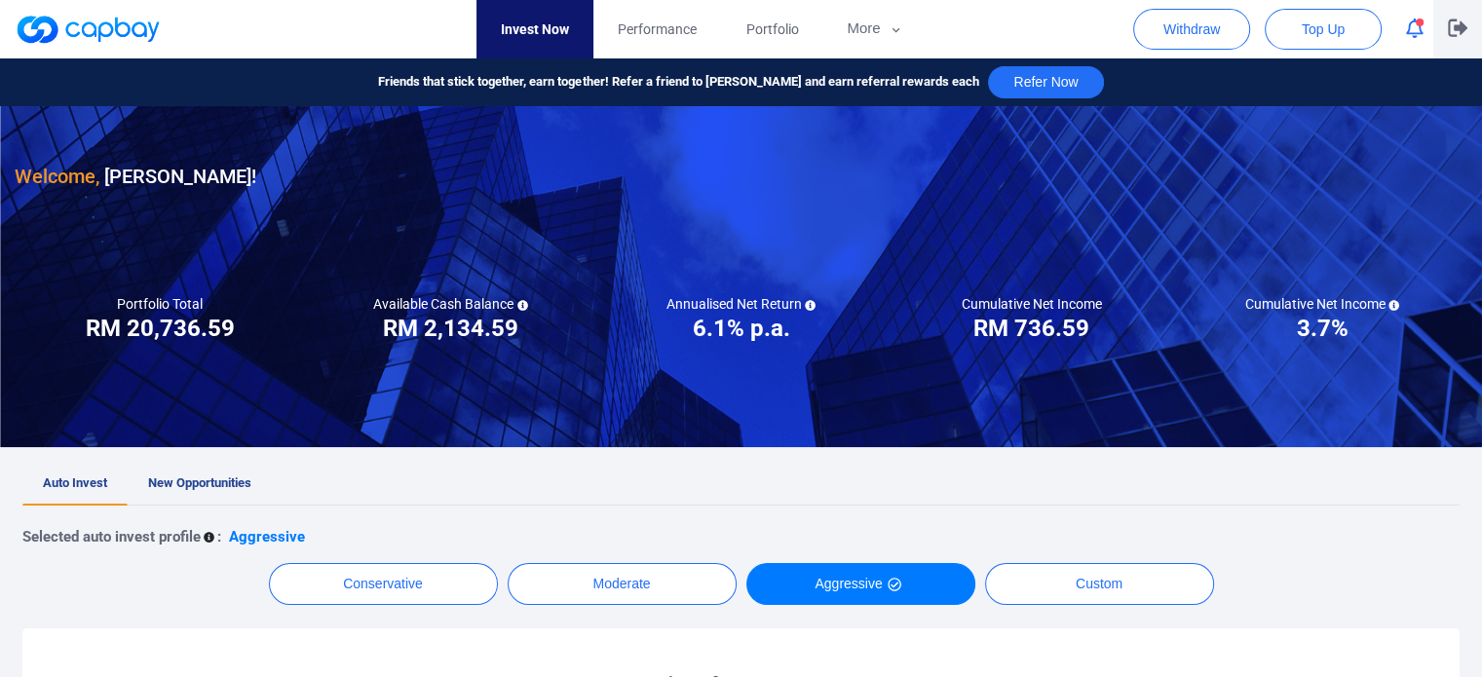
click at [1459, 31] on icon "button" at bounding box center [1457, 28] width 19 height 18
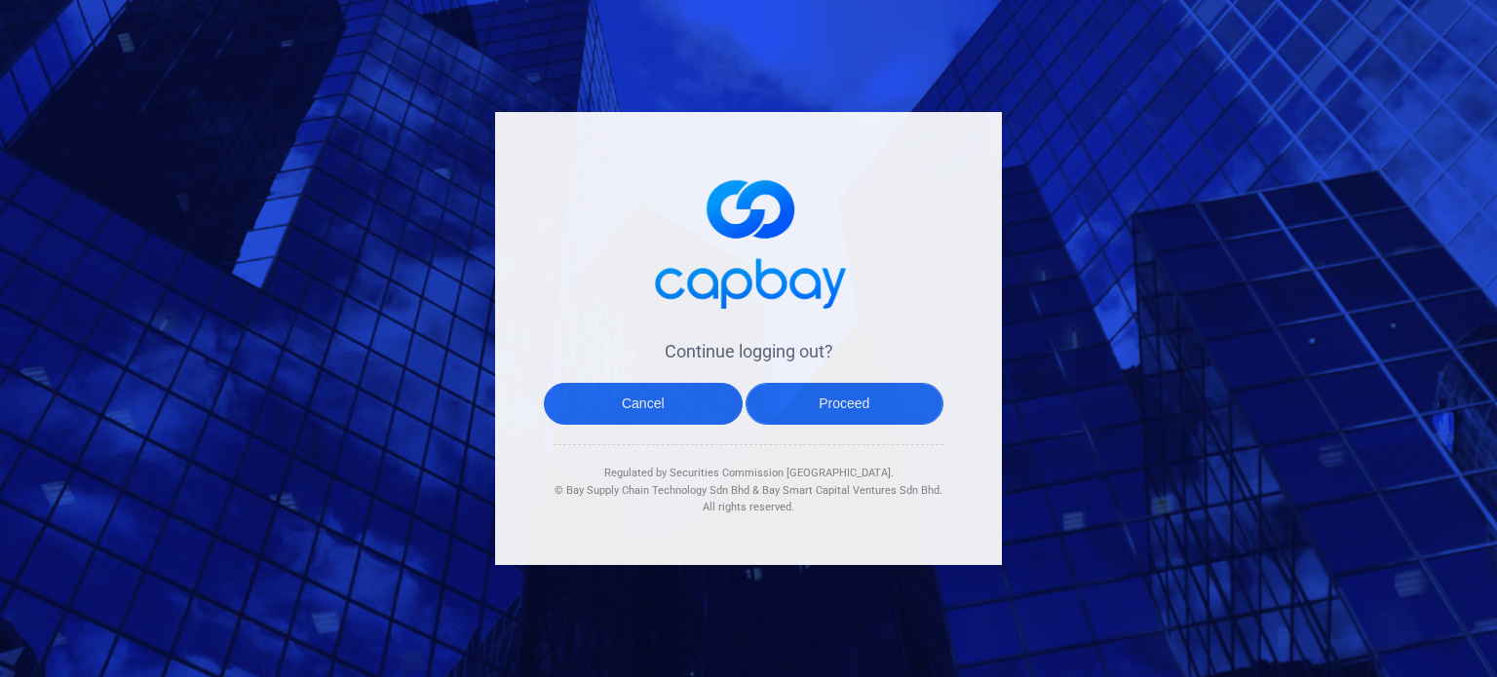
click at [903, 414] on button "Proceed" at bounding box center [845, 404] width 199 height 42
